Goal: Task Accomplishment & Management: Use online tool/utility

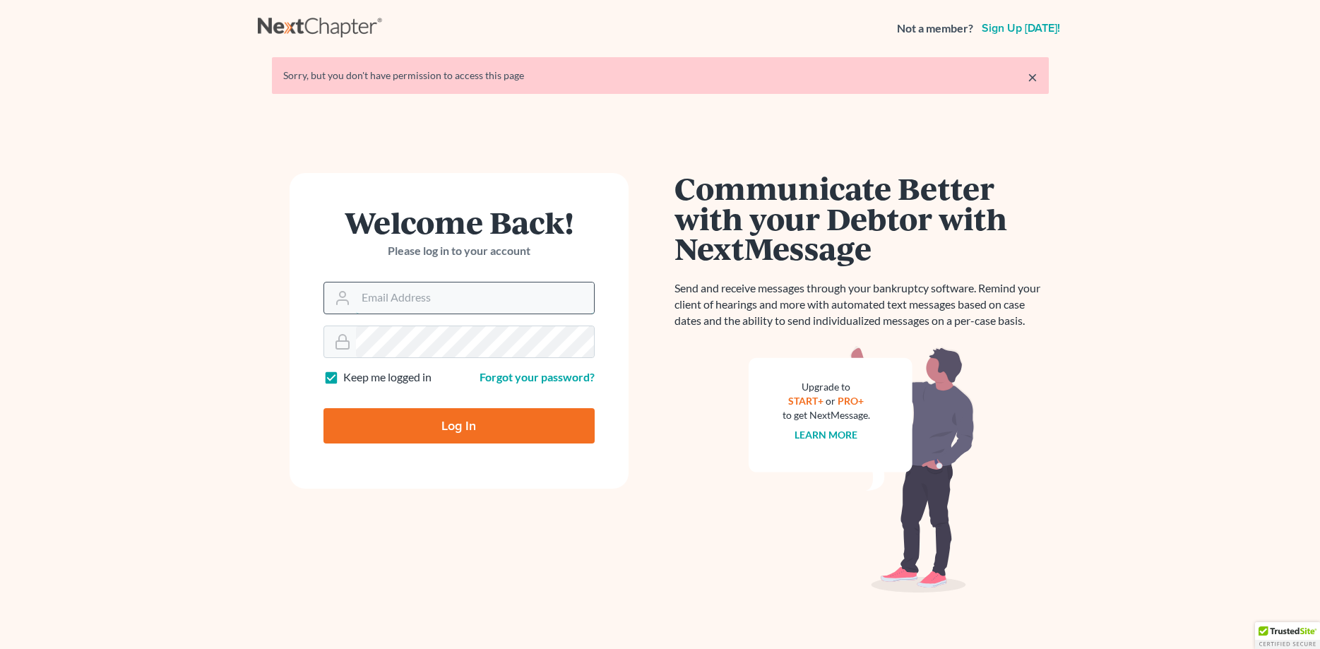
click at [369, 303] on input "Email Address" at bounding box center [475, 298] width 238 height 31
type input "john@johnlentz.com"
drag, startPoint x: 486, startPoint y: 298, endPoint x: 134, endPoint y: 237, distance: 357.0
click at [356, 283] on input "john@johnlentz.com" at bounding box center [475, 298] width 238 height 31
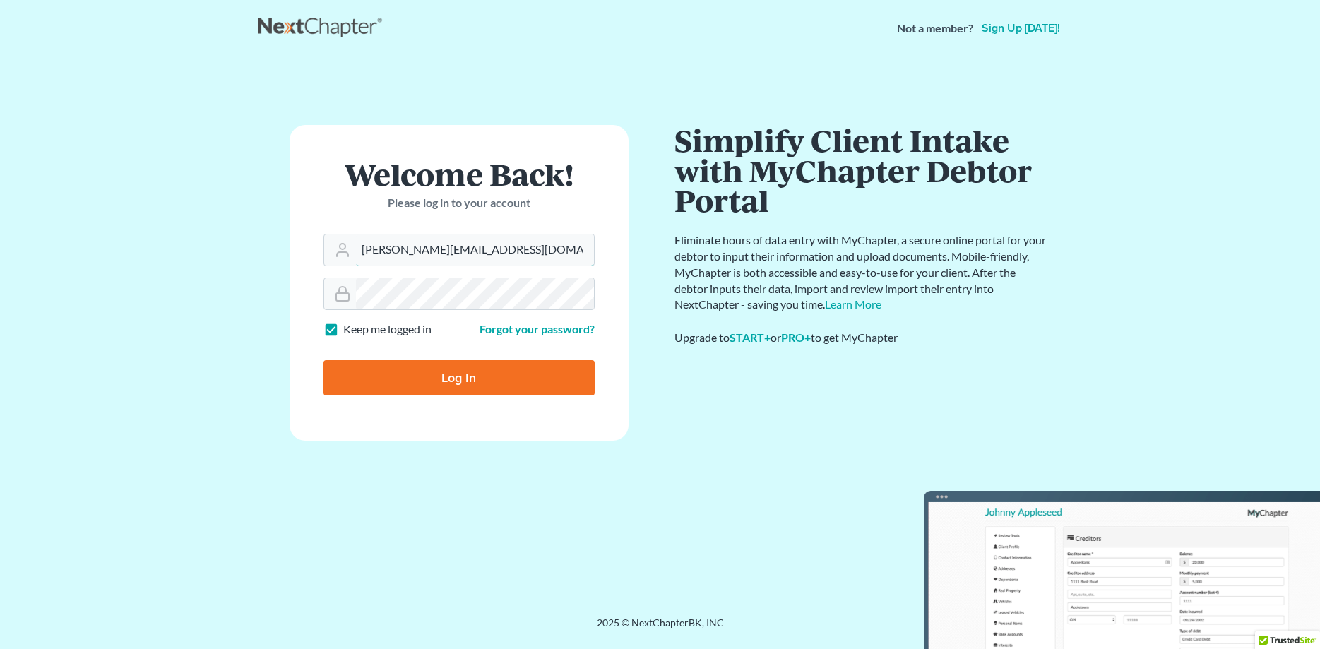
type input "brooke@johnlentz.com"
click at [489, 384] on input "Log In" at bounding box center [459, 377] width 271 height 35
type input "Thinking..."
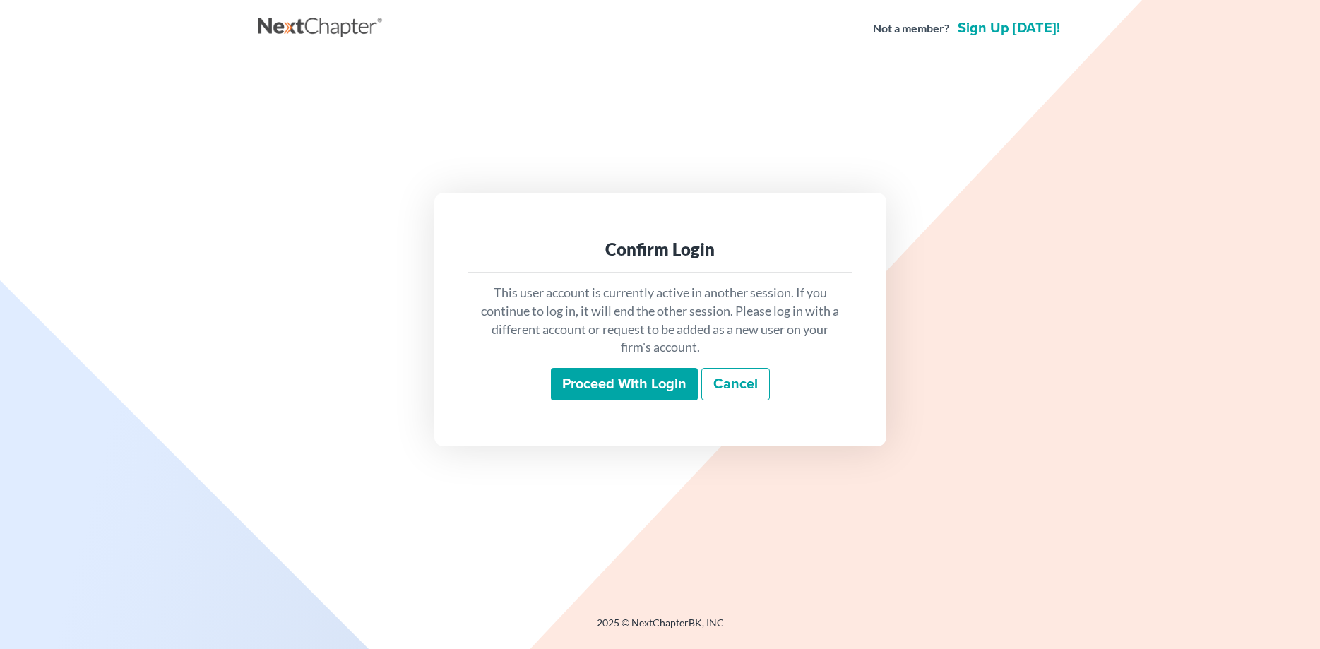
click at [635, 379] on input "Proceed with login" at bounding box center [624, 384] width 147 height 32
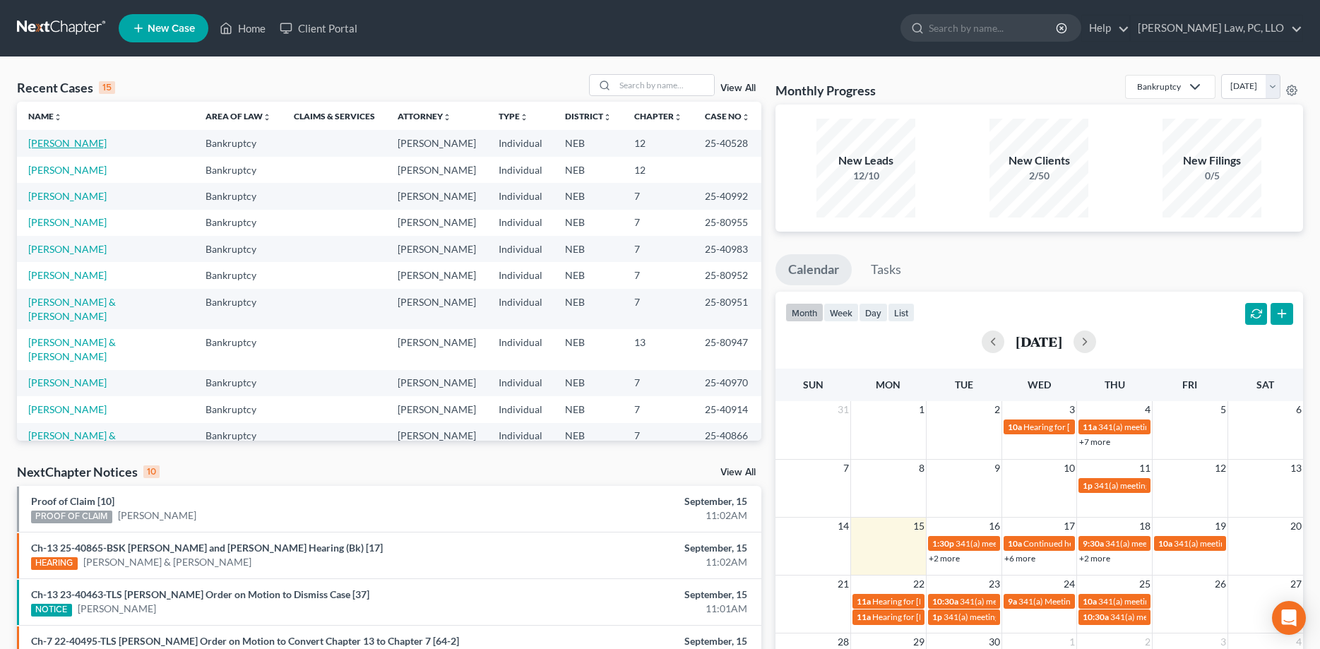
click at [60, 148] on link "[PERSON_NAME]" at bounding box center [67, 143] width 78 height 12
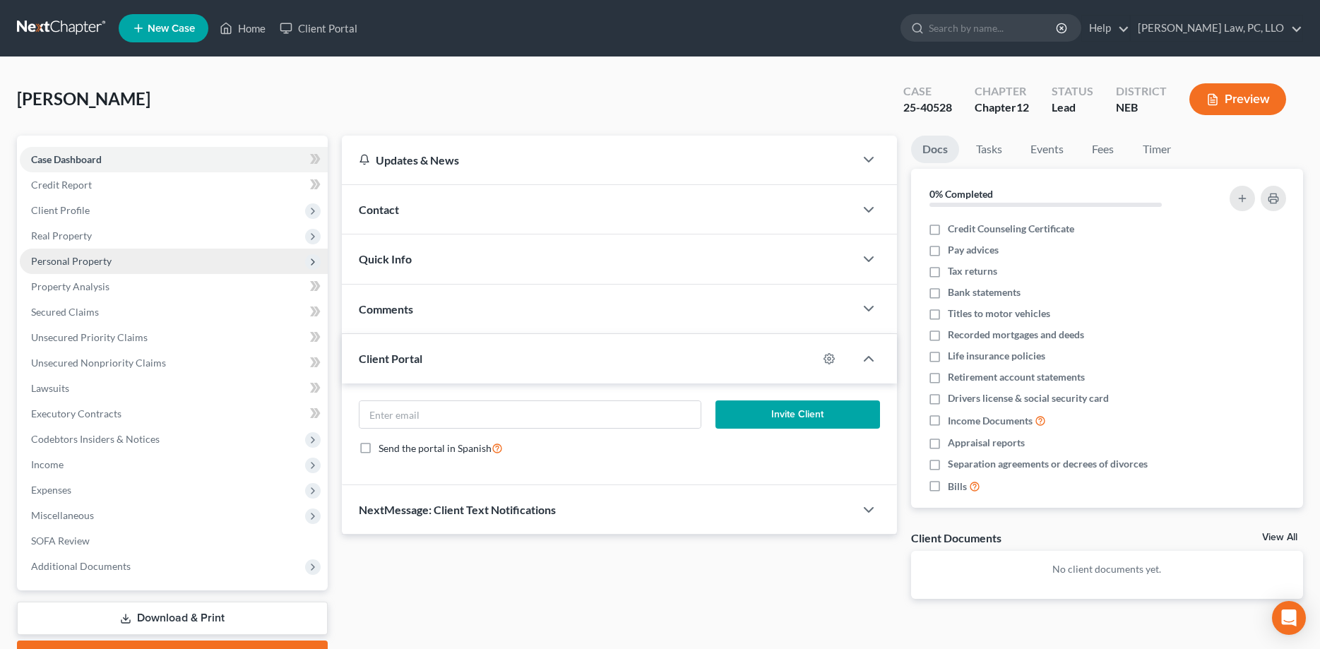
click at [71, 260] on span "Personal Property" at bounding box center [71, 261] width 81 height 12
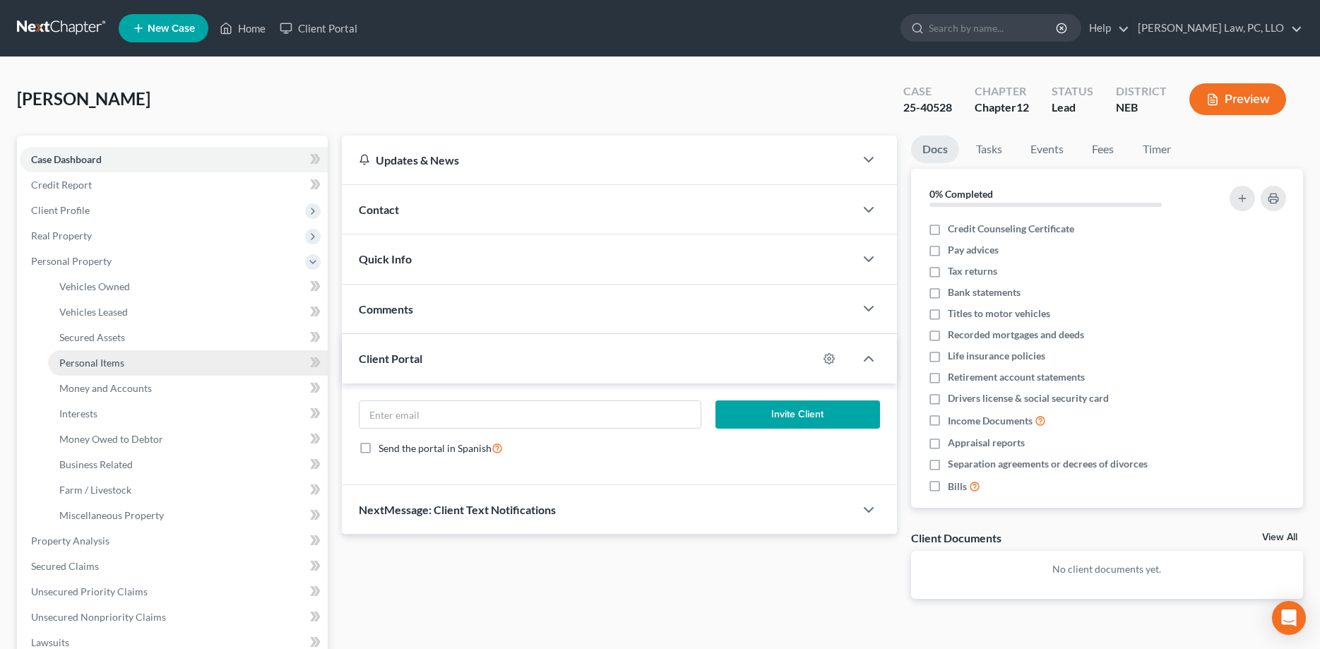
click at [97, 361] on span "Personal Items" at bounding box center [91, 363] width 65 height 12
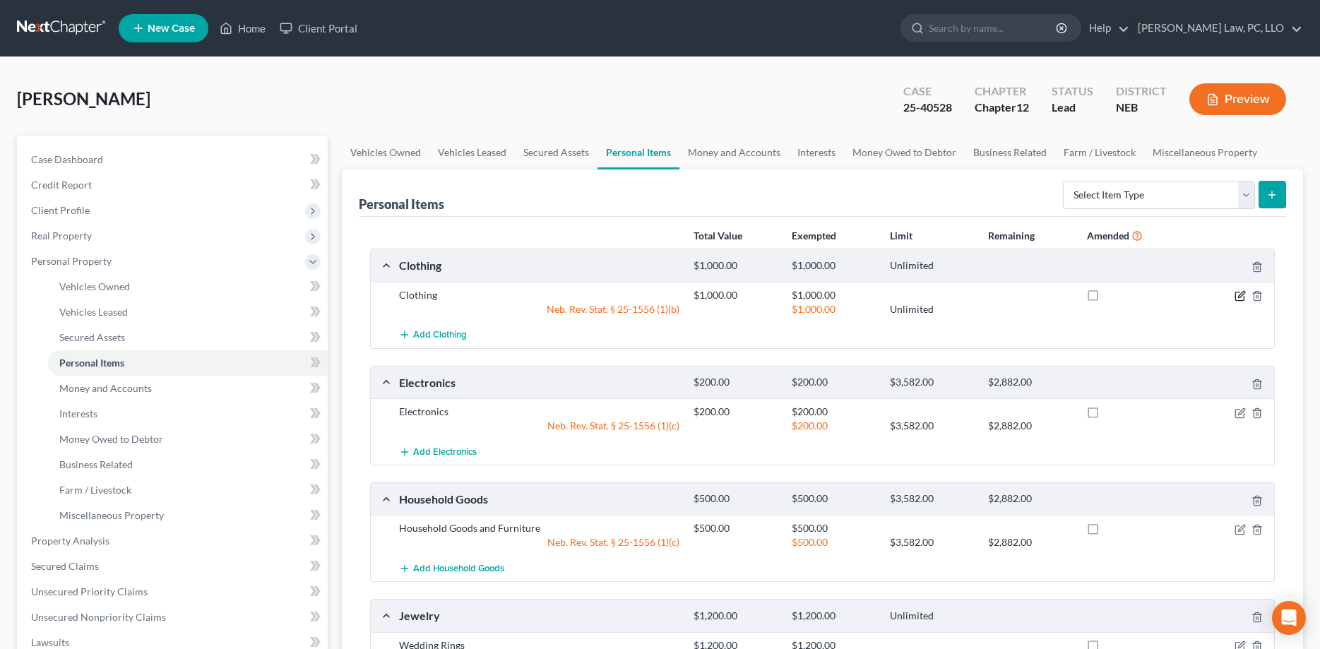
click at [1238, 299] on icon "button" at bounding box center [1240, 295] width 11 height 11
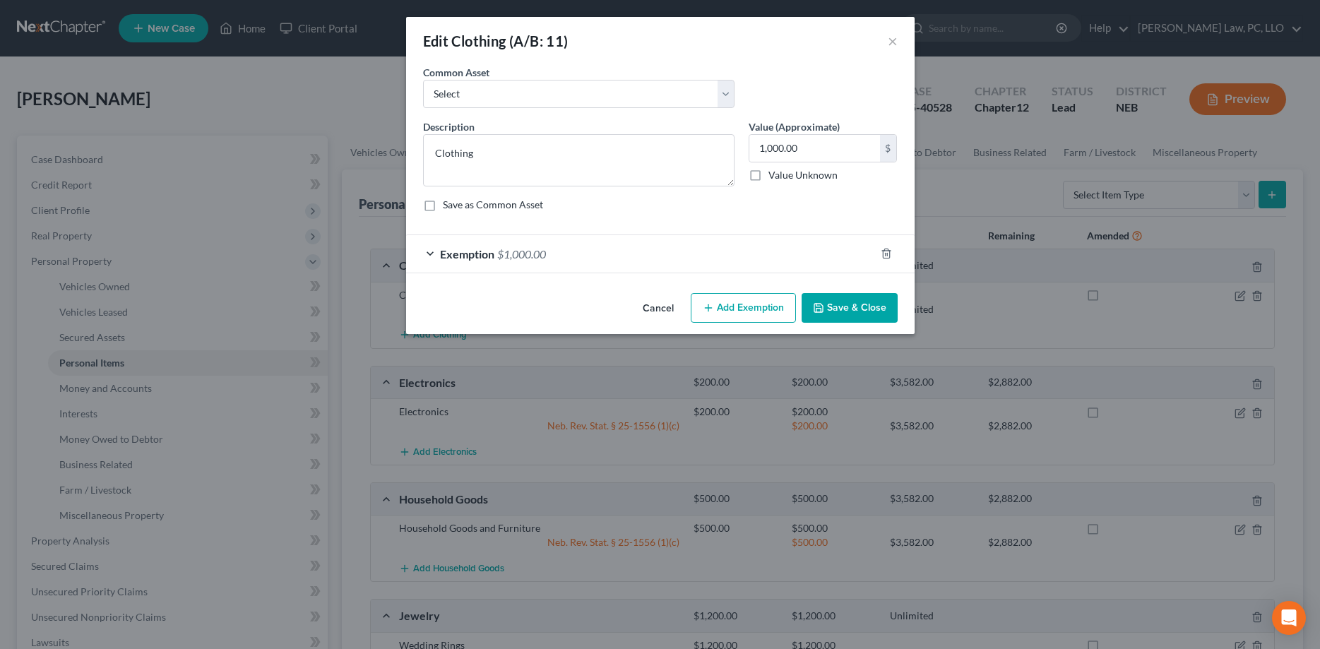
click at [713, 309] on icon "button" at bounding box center [708, 307] width 11 height 11
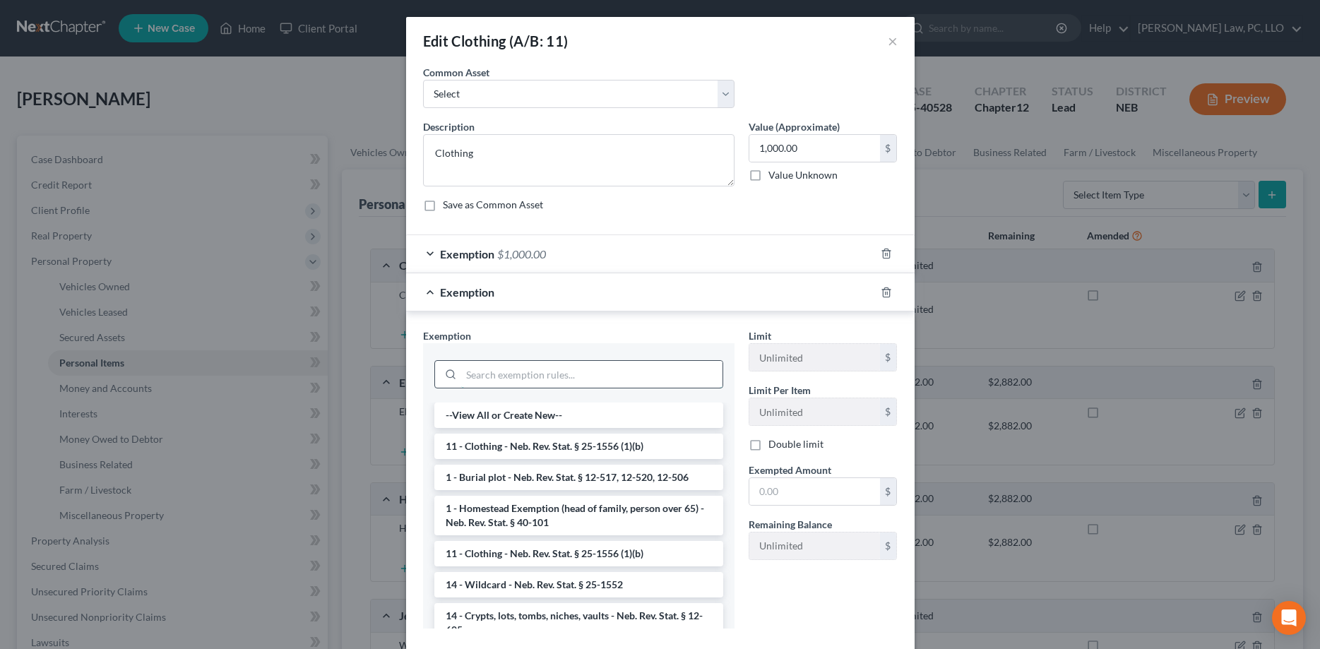
click at [555, 379] on input "search" at bounding box center [591, 374] width 261 height 27
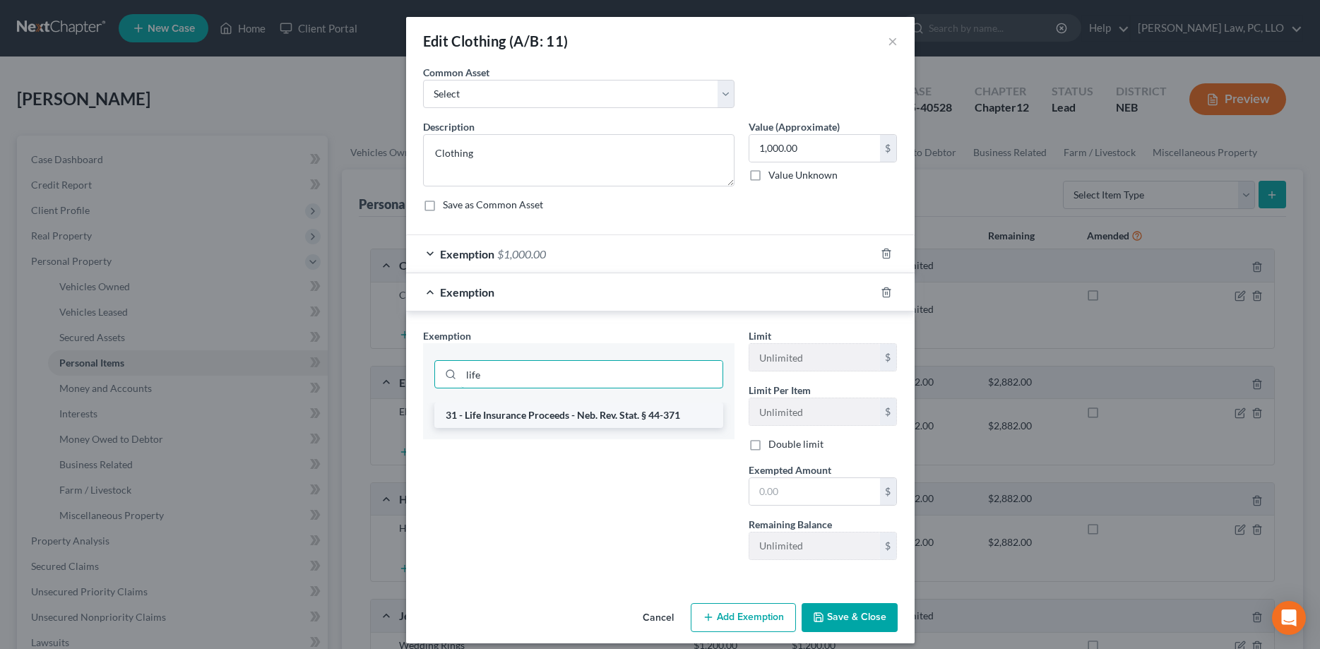
type input "life"
click at [648, 417] on li "31 - Life Insurance Proceeds - Neb. Rev. Stat. § 44-371" at bounding box center [578, 415] width 289 height 25
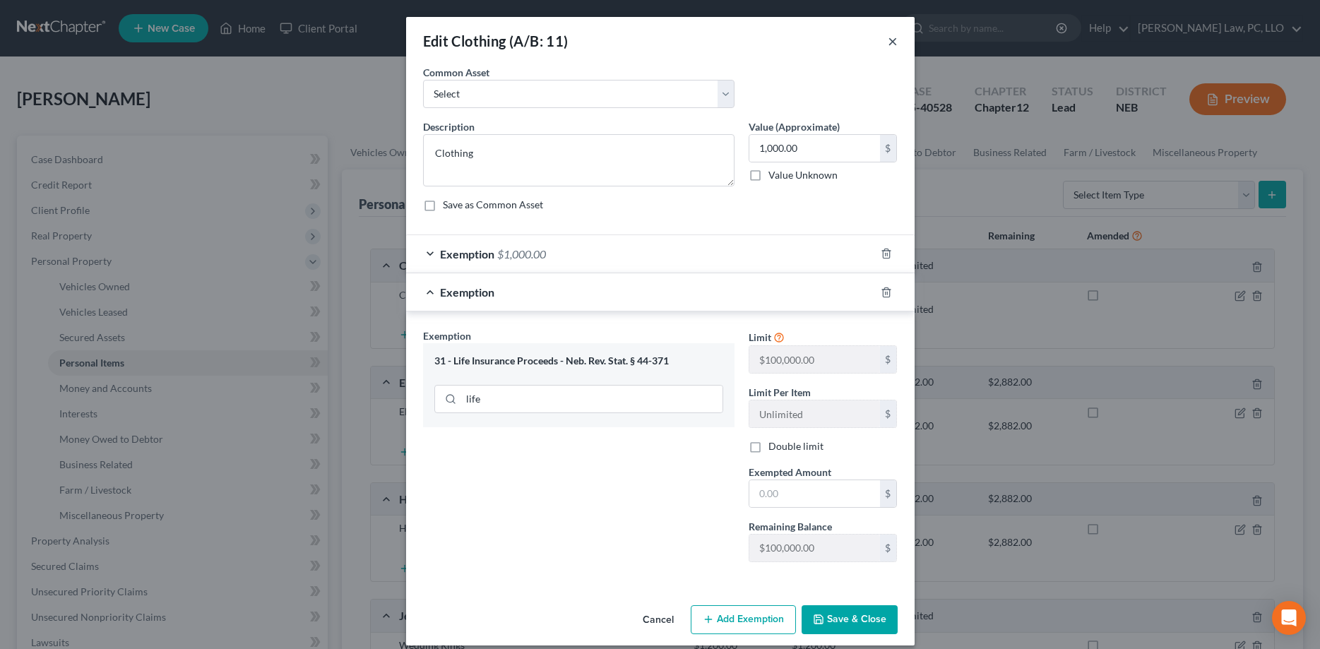
click at [889, 38] on button "×" at bounding box center [893, 40] width 10 height 17
